Goal: Navigation & Orientation: Find specific page/section

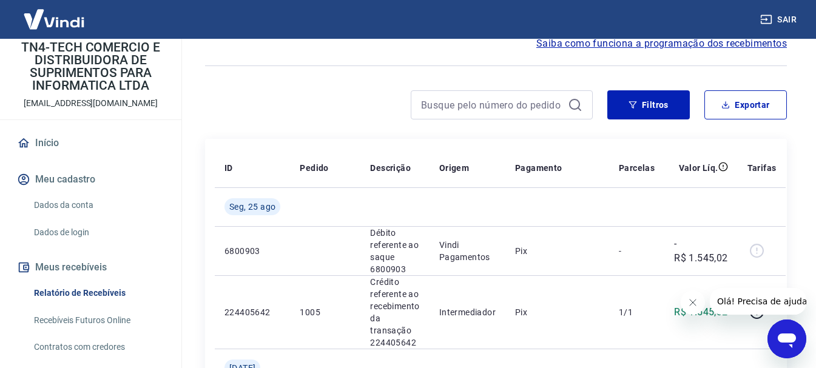
scroll to position [121, 0]
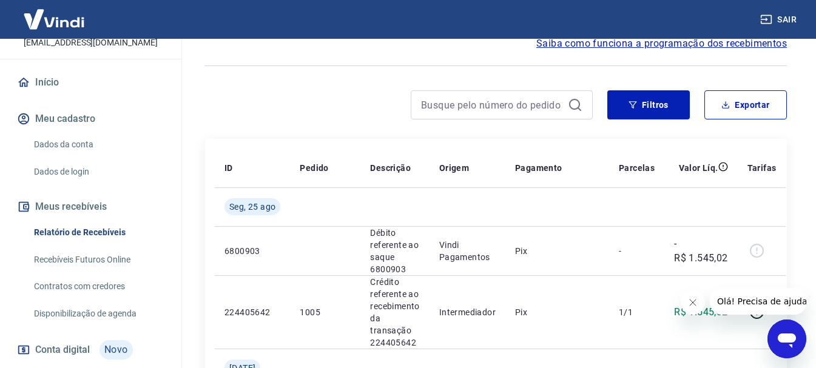
click at [113, 265] on link "Recebíveis Futuros Online" at bounding box center [98, 259] width 138 height 25
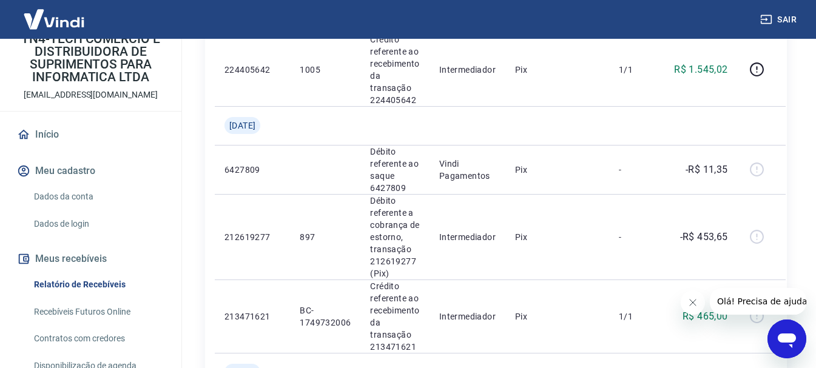
scroll to position [0, 0]
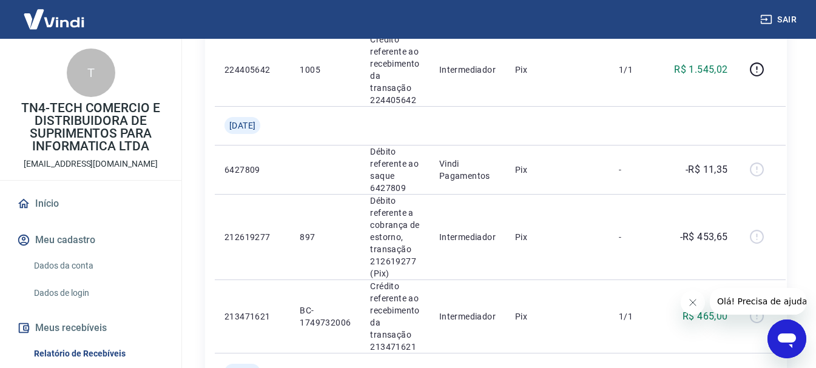
click at [61, 234] on button "Meu cadastro" at bounding box center [91, 240] width 152 height 27
click at [52, 207] on link "Início" at bounding box center [91, 203] width 152 height 27
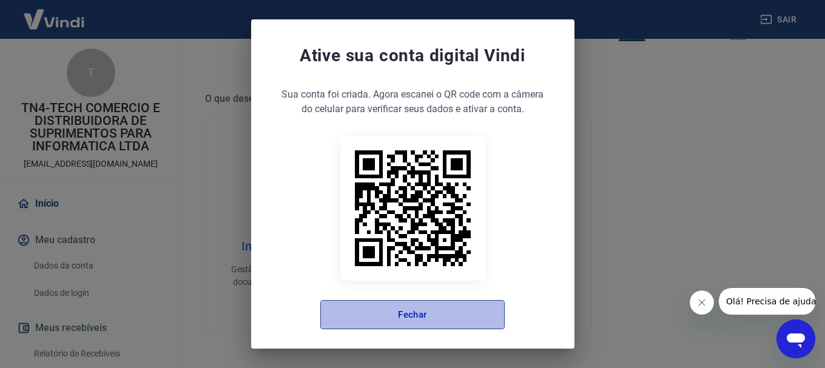
click at [422, 322] on button "Fechar" at bounding box center [412, 314] width 184 height 29
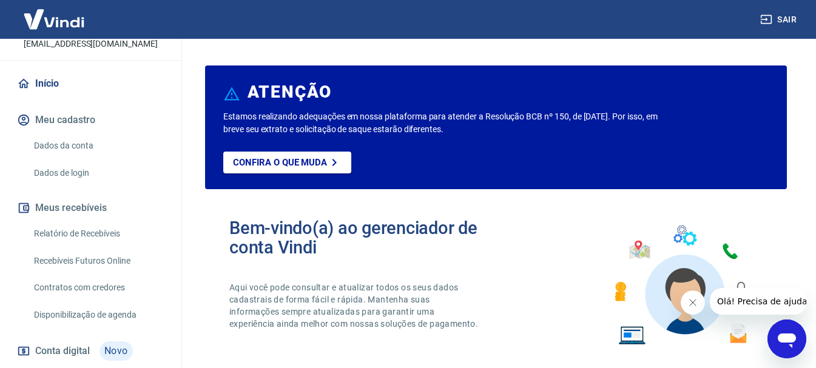
scroll to position [121, 0]
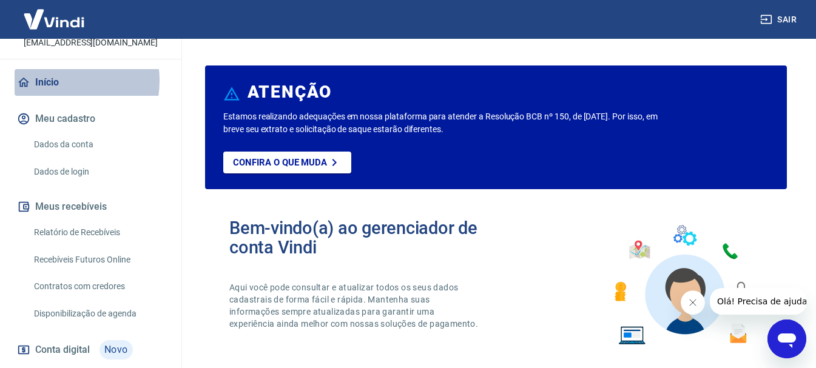
click at [55, 81] on link "Início" at bounding box center [91, 82] width 152 height 27
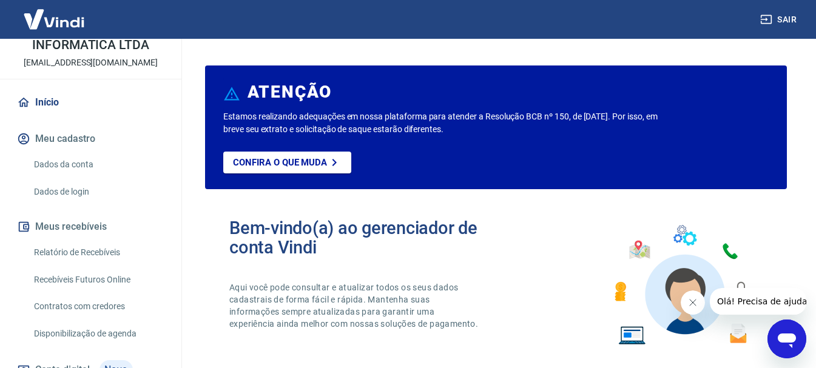
scroll to position [8, 0]
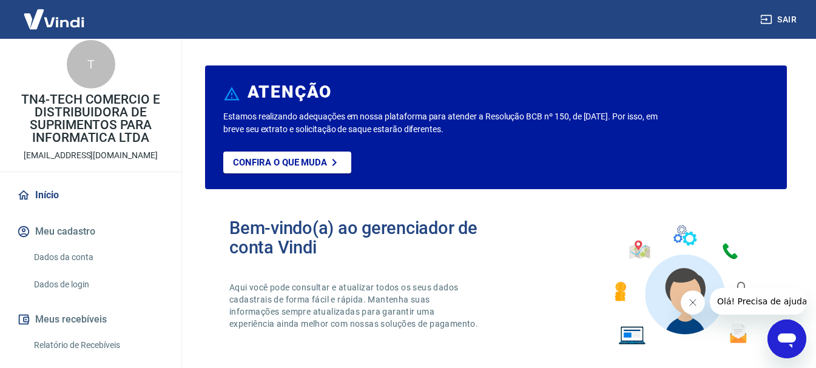
click at [93, 61] on div "T" at bounding box center [91, 64] width 49 height 49
click at [58, 20] on img at bounding box center [54, 19] width 79 height 37
